Goal: Navigation & Orientation: Go to known website

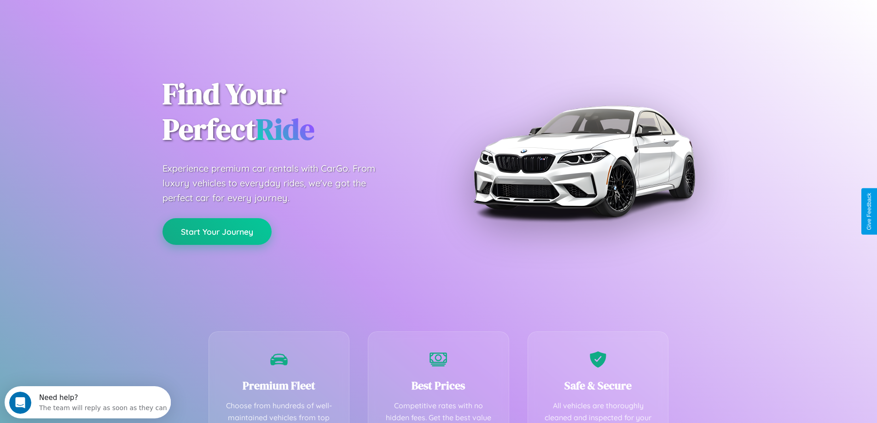
click at [217, 232] on button "Start Your Journey" at bounding box center [217, 231] width 109 height 27
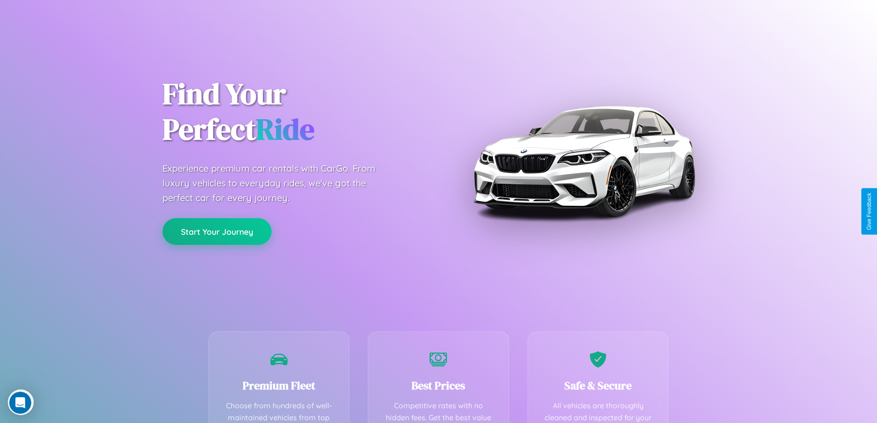
click at [217, 231] on button "Start Your Journey" at bounding box center [217, 231] width 109 height 27
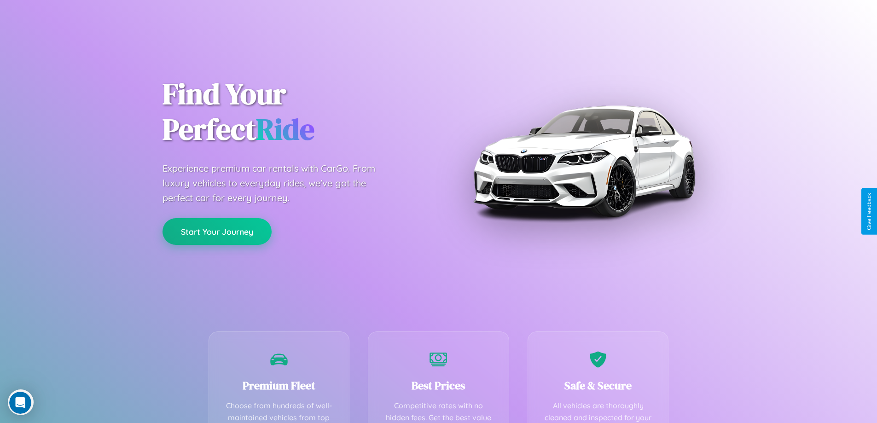
click at [217, 231] on button "Start Your Journey" at bounding box center [217, 231] width 109 height 27
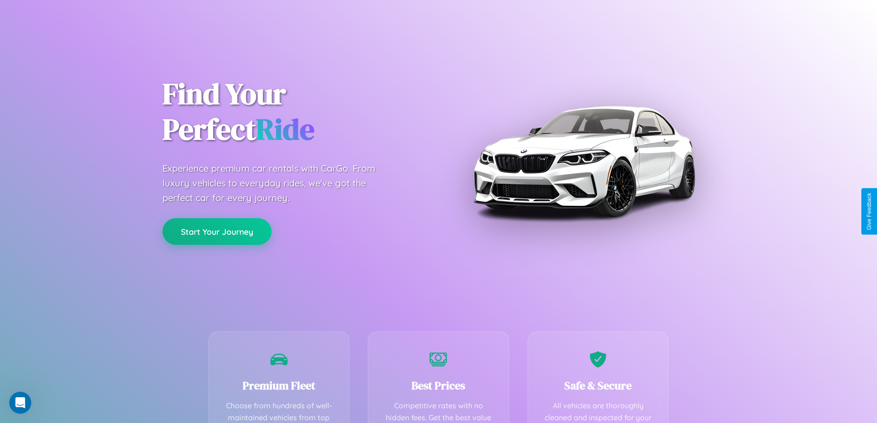
click at [217, 231] on button "Start Your Journey" at bounding box center [217, 231] width 109 height 27
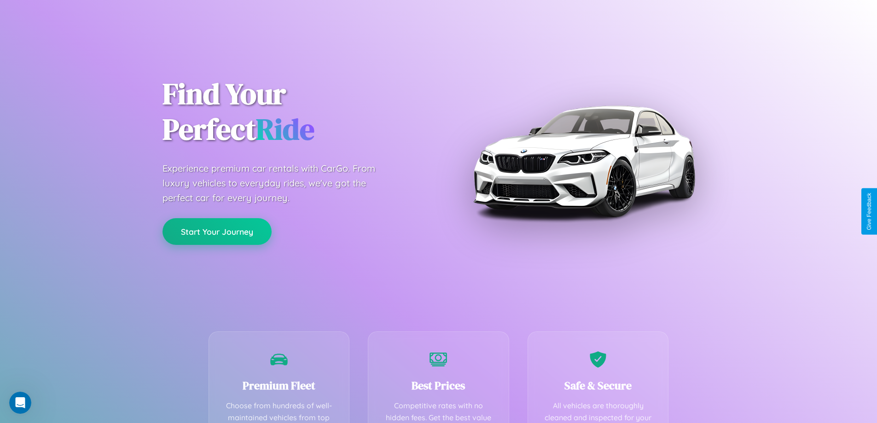
click at [217, 231] on button "Start Your Journey" at bounding box center [217, 231] width 109 height 27
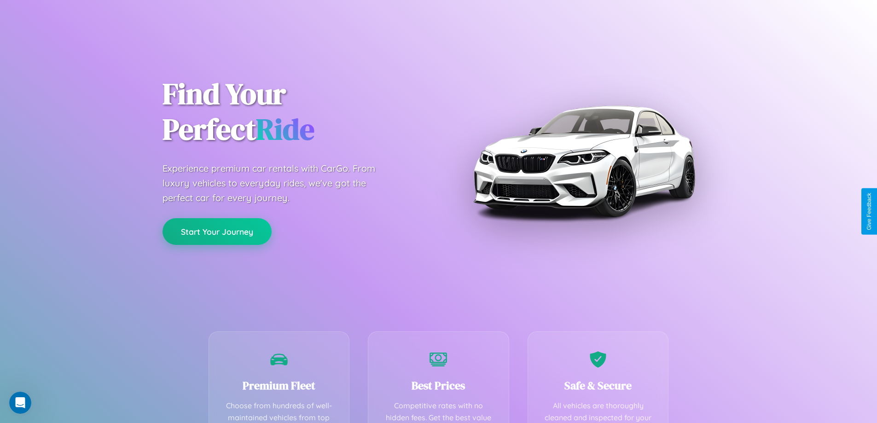
click at [217, 231] on button "Start Your Journey" at bounding box center [217, 231] width 109 height 27
